Goal: Find specific page/section: Find specific page/section

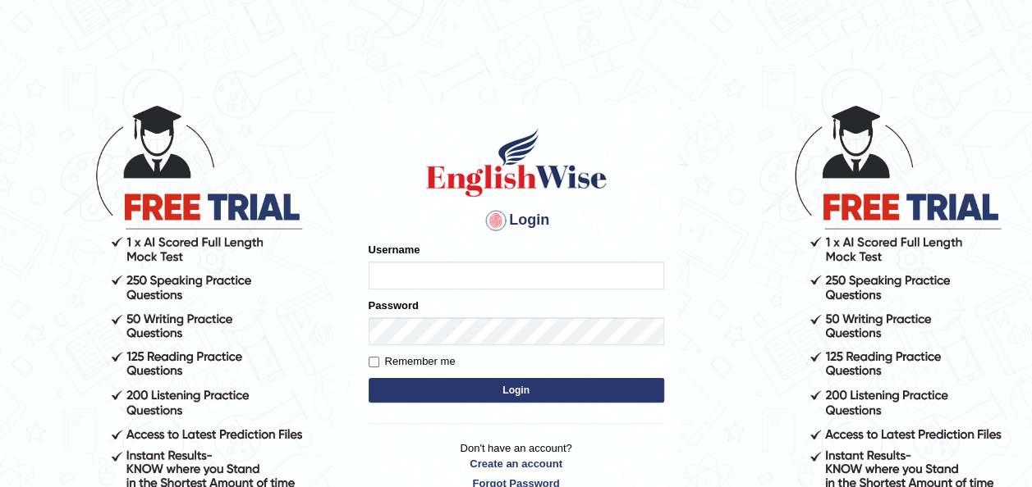
type input "josephejemole_parramatta"
click at [461, 384] on button "Login" at bounding box center [515, 390] width 295 height 25
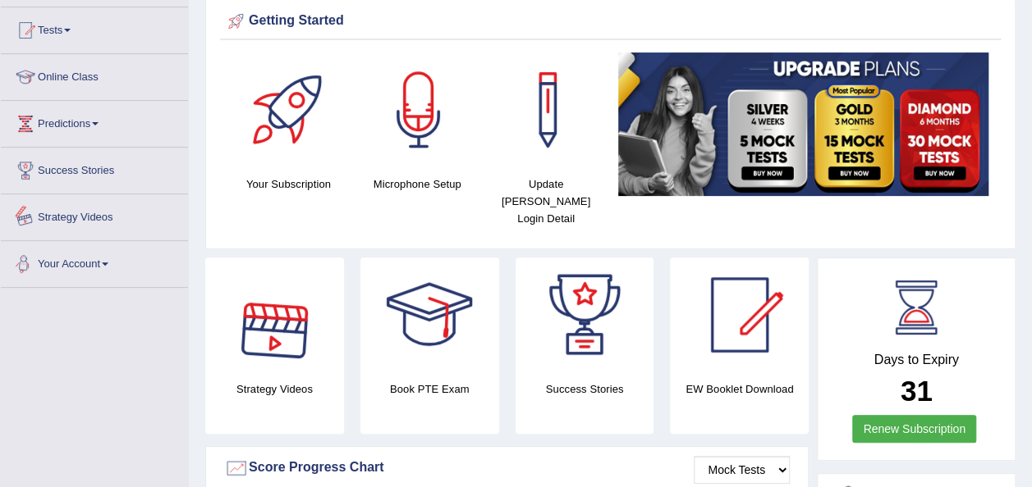
scroll to position [79, 0]
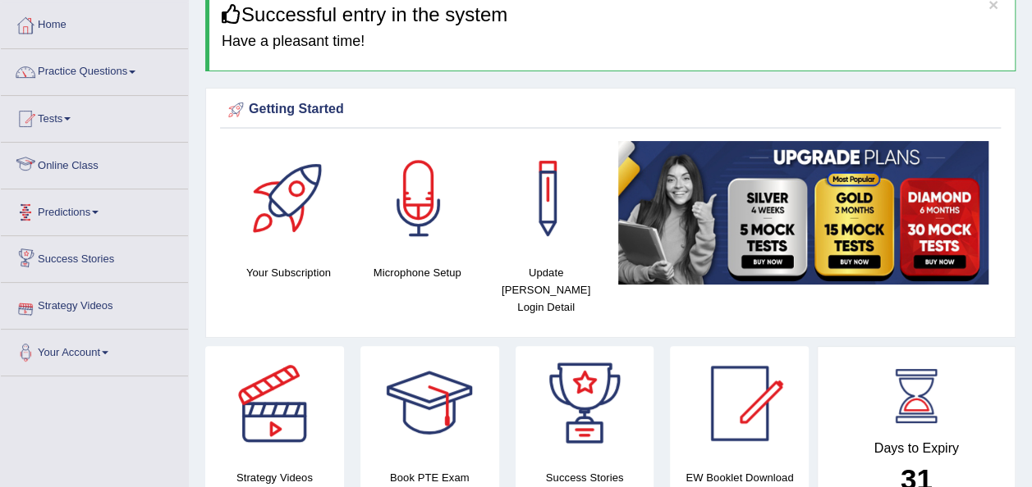
click at [78, 167] on link "Online Class" at bounding box center [94, 163] width 187 height 41
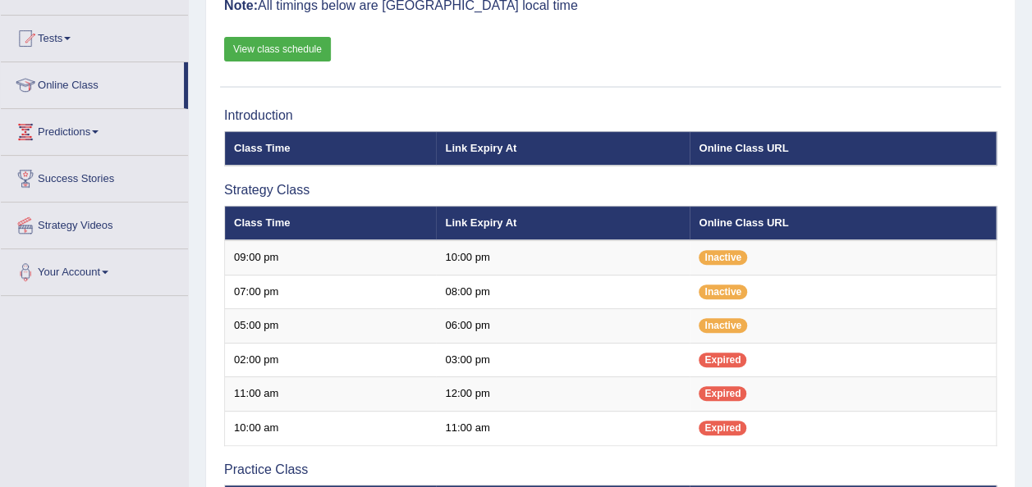
scroll to position [160, 0]
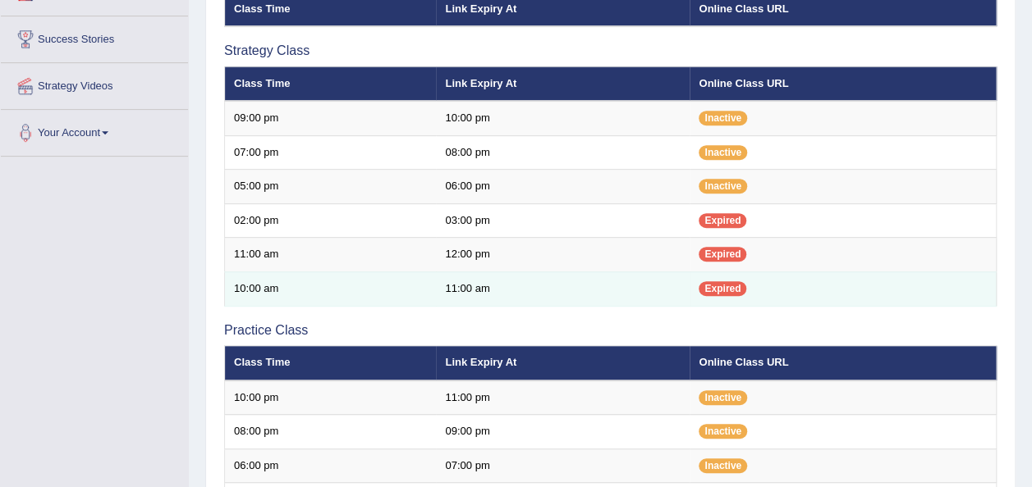
scroll to position [298, 0]
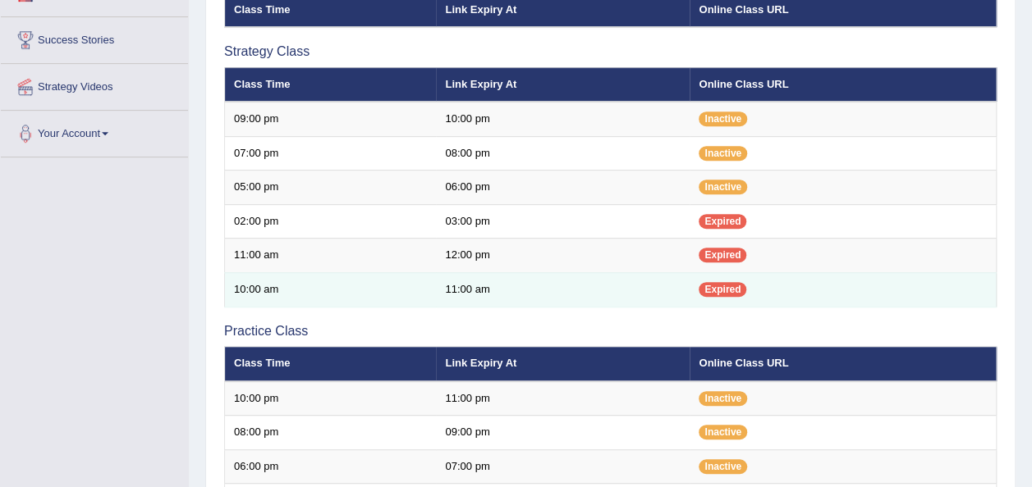
click at [277, 286] on td "10:00 am" at bounding box center [331, 290] width 212 height 34
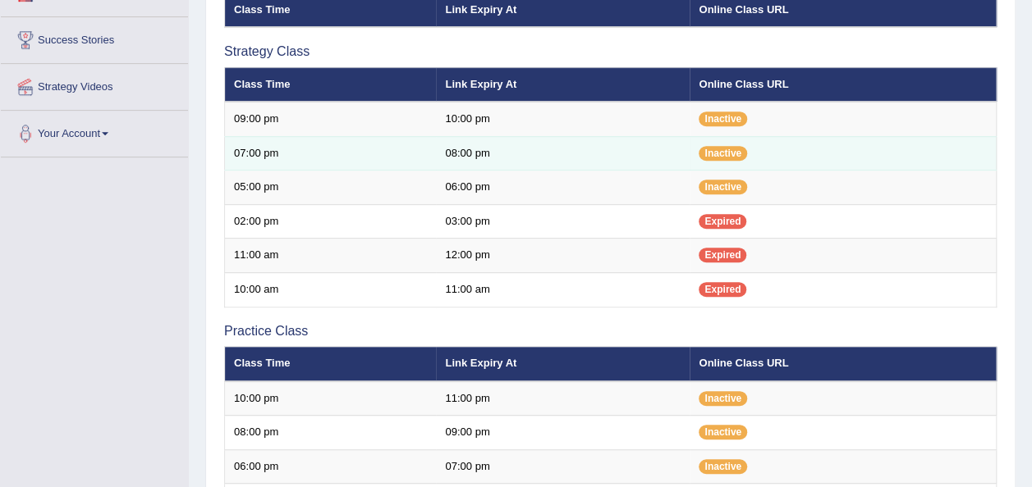
scroll to position [0, 0]
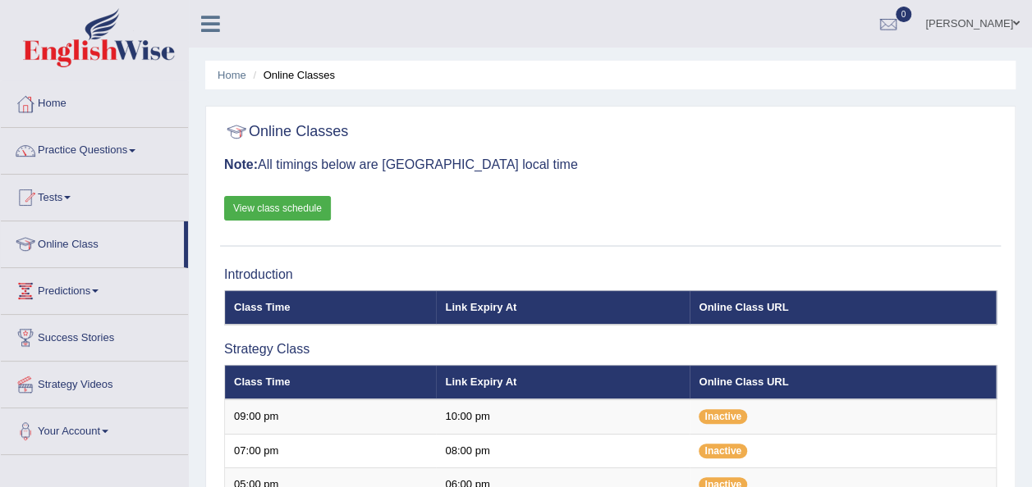
click at [297, 201] on link "View class schedule" at bounding box center [277, 208] width 107 height 25
click at [280, 199] on link "View class schedule" at bounding box center [277, 208] width 107 height 25
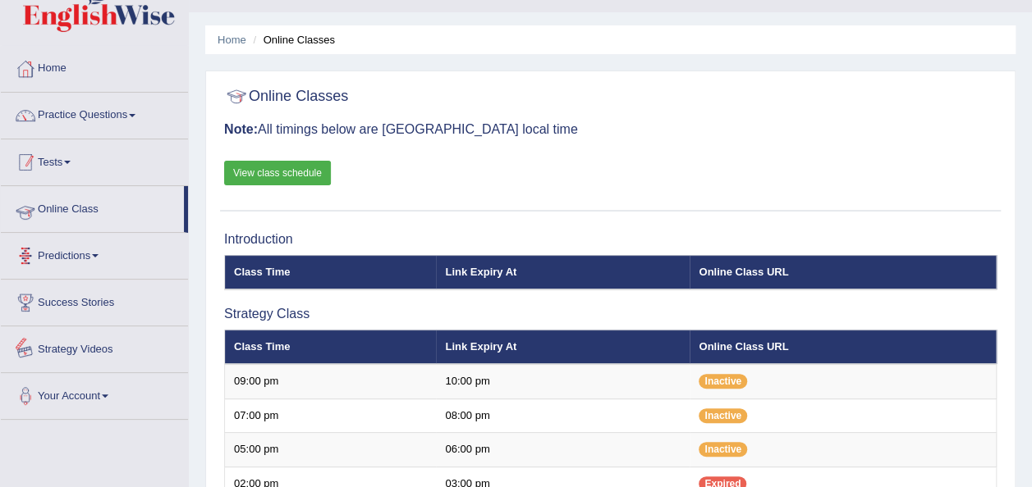
scroll to position [21, 0]
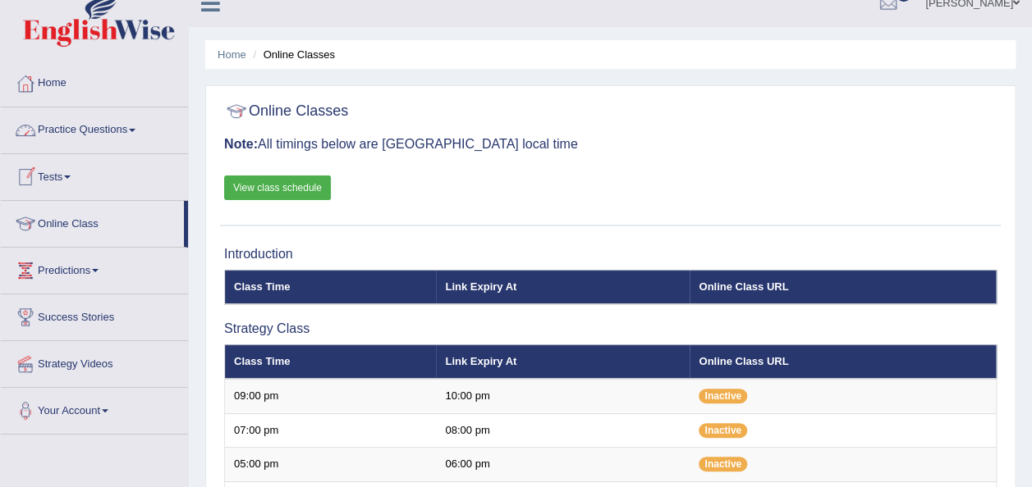
click at [85, 136] on link "Practice Questions" at bounding box center [94, 128] width 187 height 41
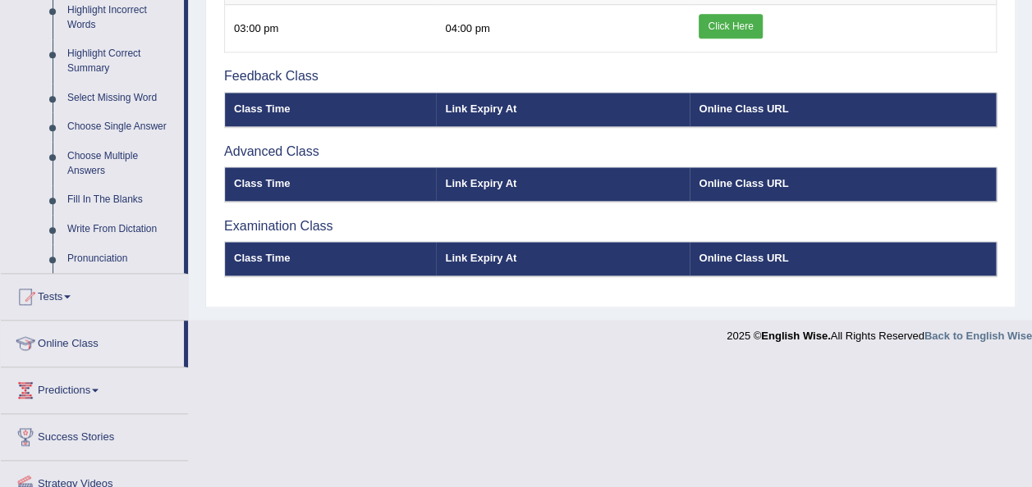
scroll to position [842, 0]
